Goal: Information Seeking & Learning: Learn about a topic

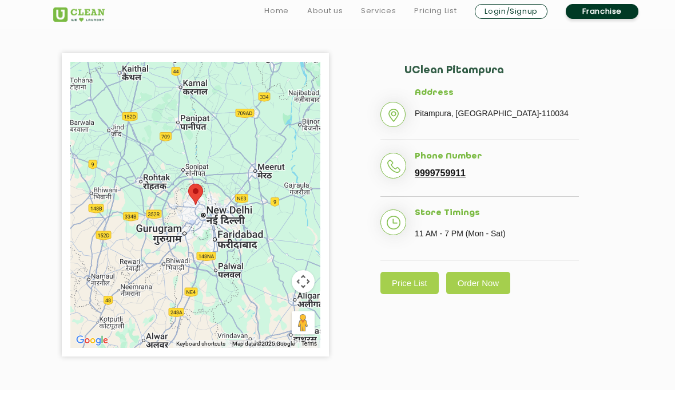
scroll to position [184, 0]
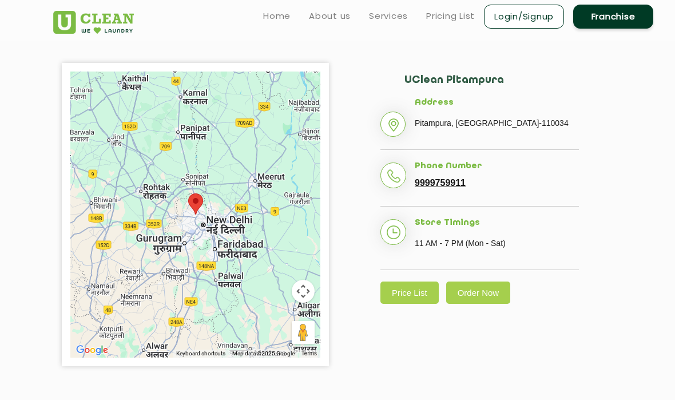
click at [411, 293] on link "Price List" at bounding box center [409, 292] width 58 height 22
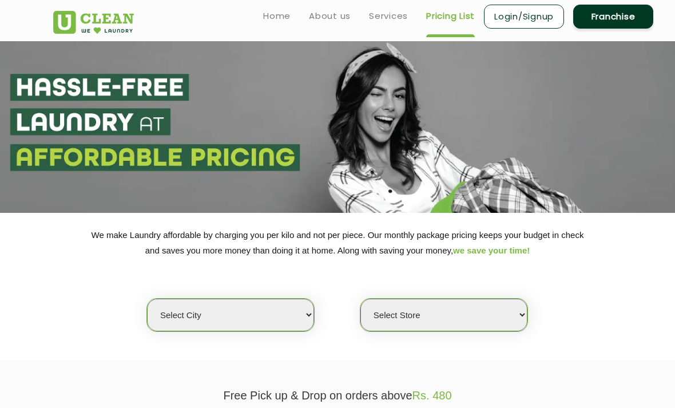
click at [519, 304] on select "Select Store" at bounding box center [443, 314] width 167 height 33
click at [299, 301] on select "Select city [GEOGRAPHIC_DATA] [GEOGRAPHIC_DATA] [GEOGRAPHIC_DATA] [GEOGRAPHIC_D…" at bounding box center [230, 314] width 167 height 33
select select "1"
click at [520, 301] on select "Select Store [GEOGRAPHIC_DATA] [GEOGRAPHIC_DATA] 2 [GEOGRAPHIC_DATA] [PERSON_NA…" at bounding box center [443, 314] width 167 height 33
select select "545"
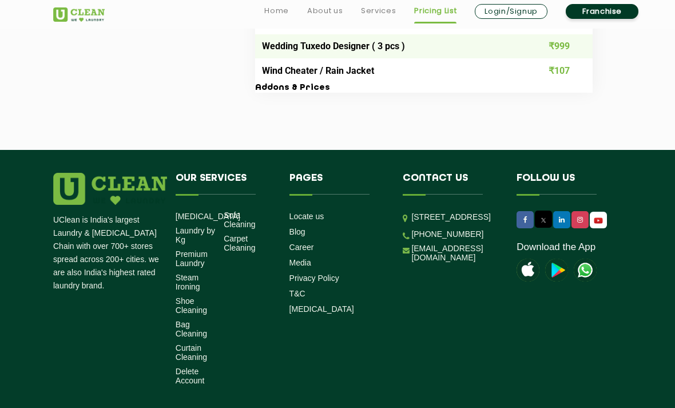
scroll to position [2153, 0]
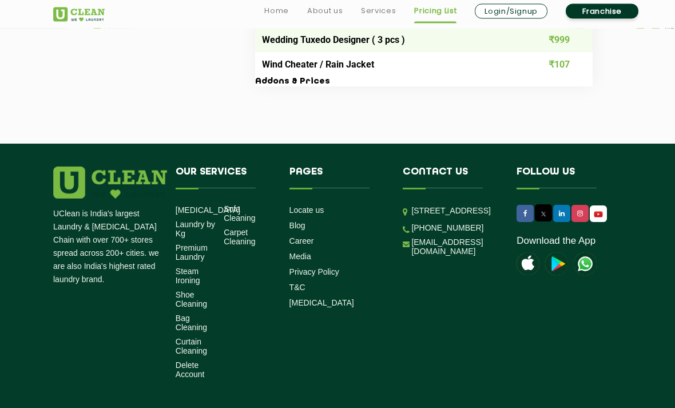
click at [180, 285] on link "Steam Ironing" at bounding box center [195, 276] width 39 height 18
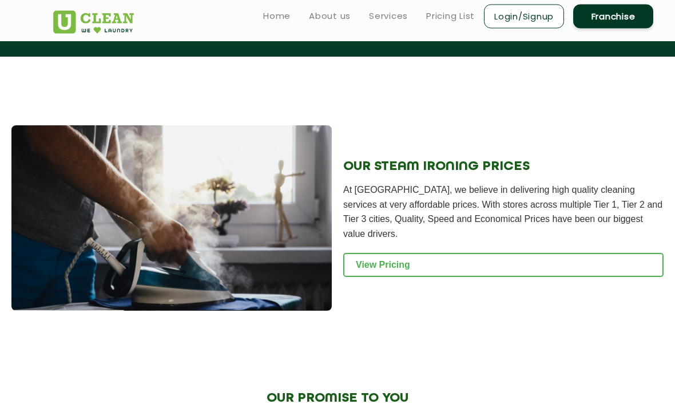
scroll to position [1435, 0]
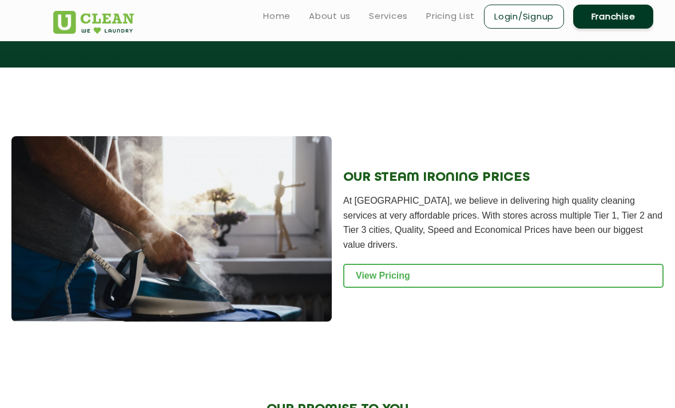
click at [603, 288] on link "View Pricing" at bounding box center [503, 276] width 320 height 24
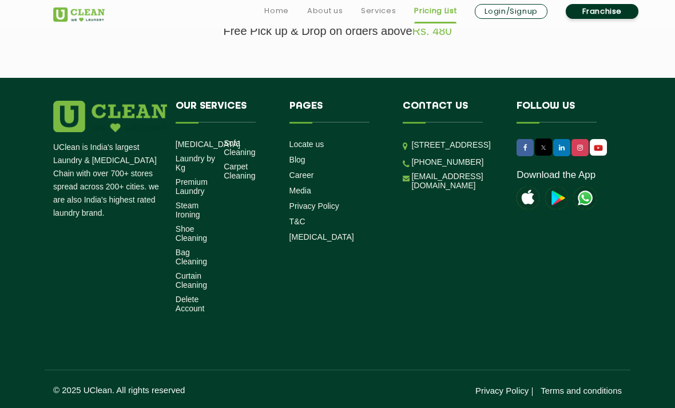
scroll to position [184, 0]
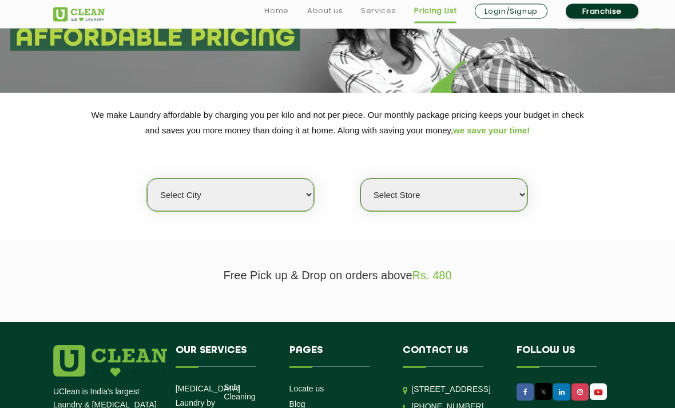
scroll to position [123, 0]
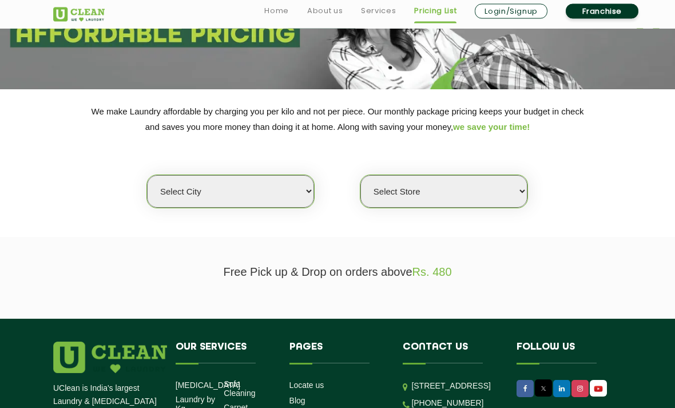
click at [302, 182] on select "Select city [GEOGRAPHIC_DATA] [GEOGRAPHIC_DATA] [GEOGRAPHIC_DATA] [GEOGRAPHIC_D…" at bounding box center [230, 192] width 167 height 33
select select "1"
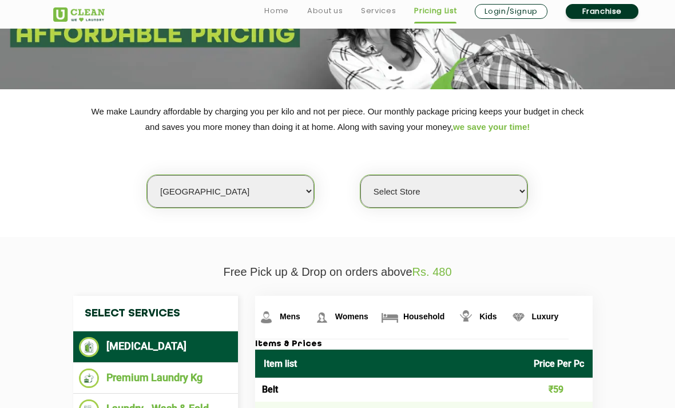
click at [515, 189] on select "Select Store [GEOGRAPHIC_DATA] [GEOGRAPHIC_DATA] 2 [GEOGRAPHIC_DATA] [PERSON_NA…" at bounding box center [443, 191] width 167 height 33
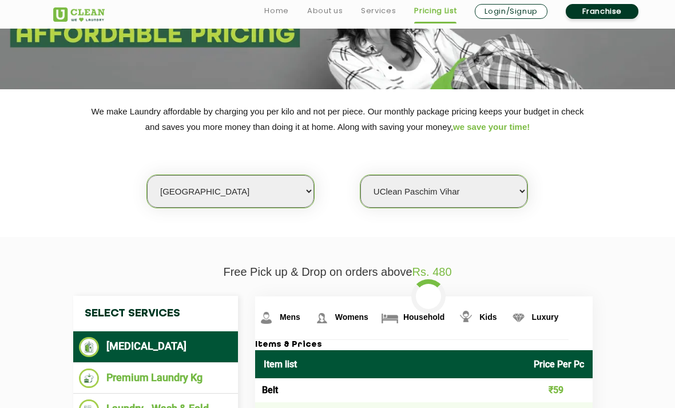
click at [519, 190] on select "Select Store [GEOGRAPHIC_DATA] [GEOGRAPHIC_DATA] 2 [GEOGRAPHIC_DATA] [PERSON_NA…" at bounding box center [443, 191] width 167 height 33
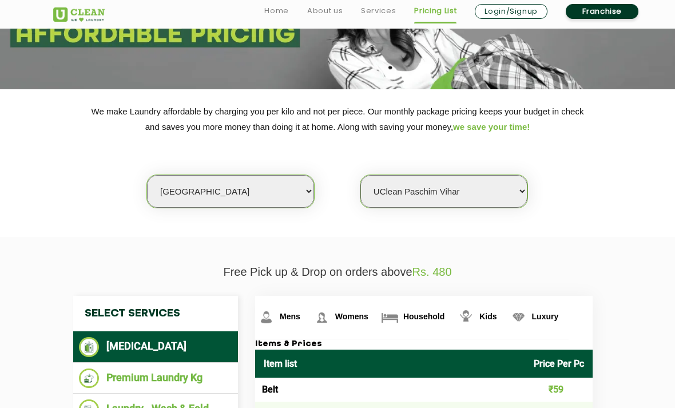
select select "367"
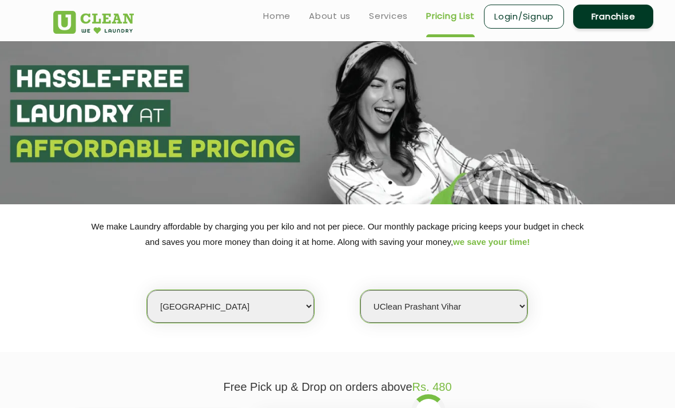
scroll to position [0, 0]
